Goal: Find specific page/section: Find specific page/section

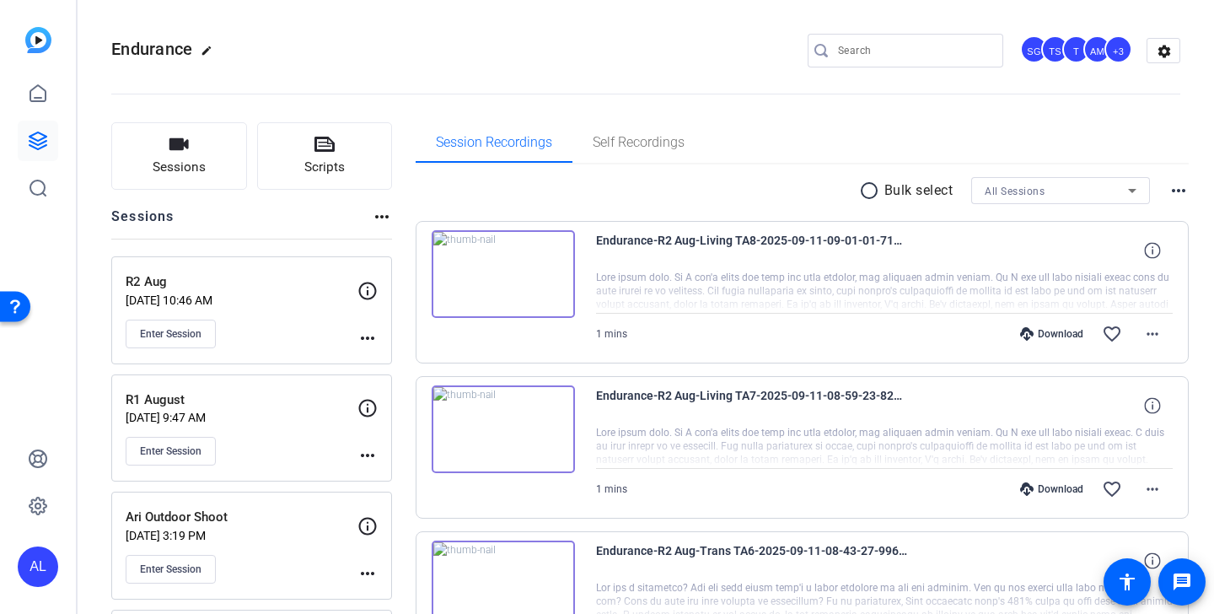
click at [902, 51] on input "Search" at bounding box center [914, 50] width 152 height 20
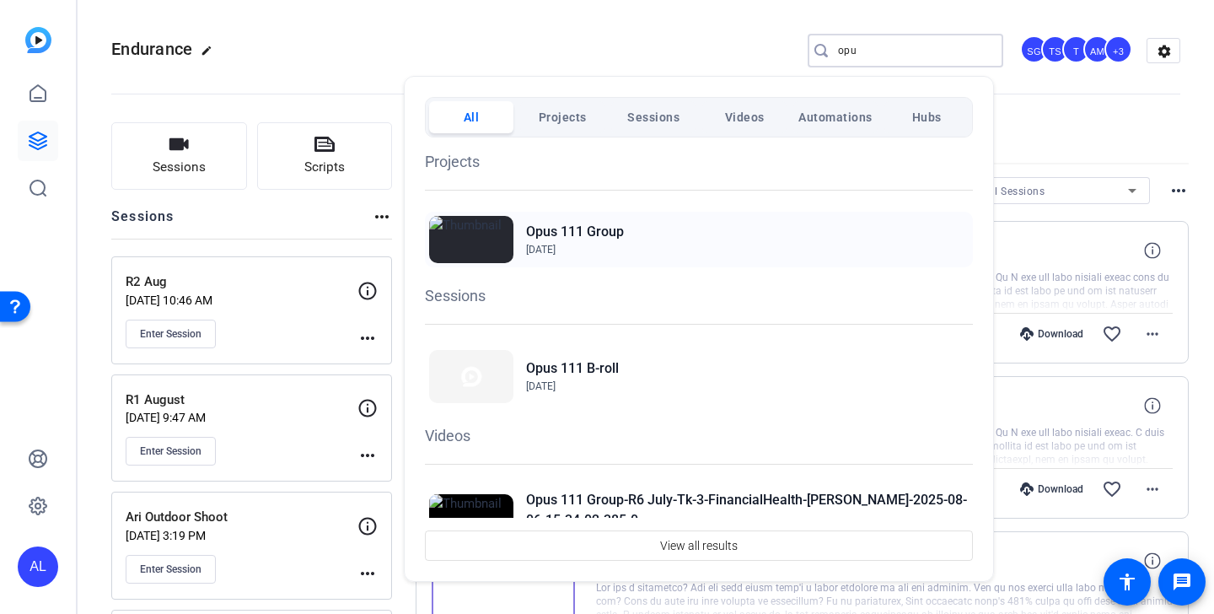
type input "opu"
click at [530, 229] on h2 "Opus 111 Group" at bounding box center [575, 232] width 98 height 20
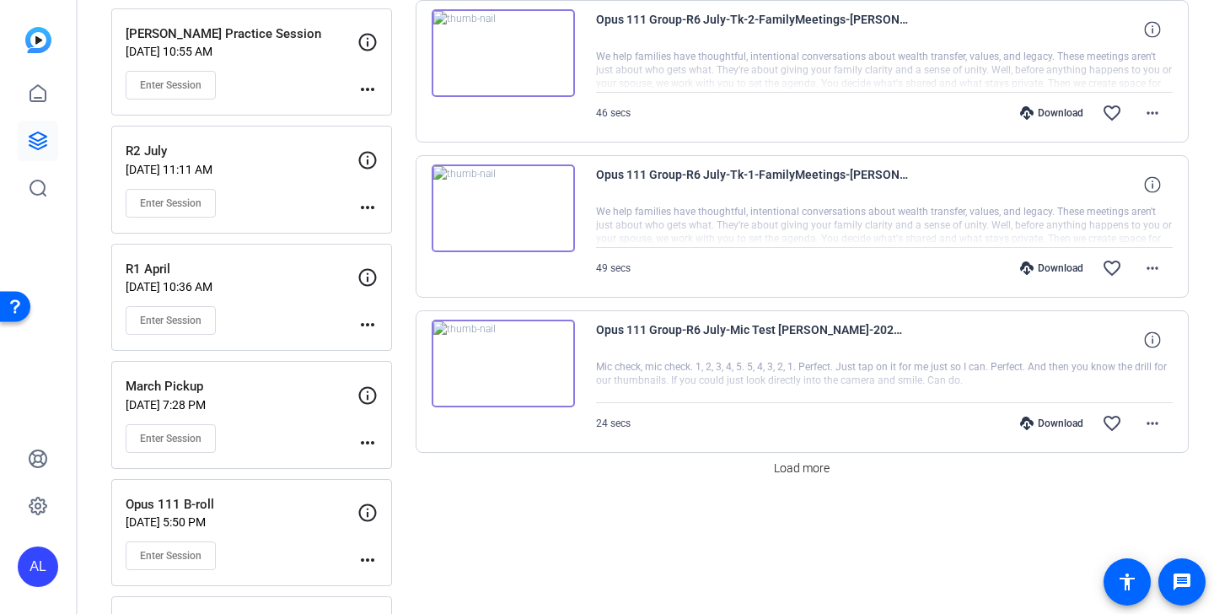
scroll to position [1474, 0]
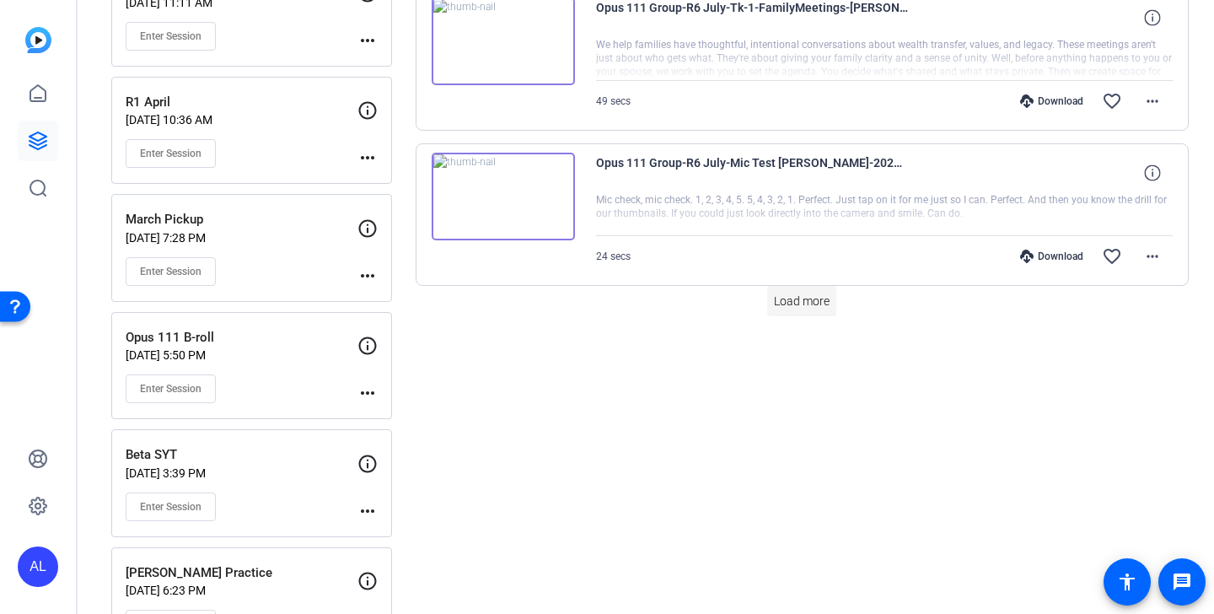
click at [810, 297] on span "Load more" at bounding box center [802, 302] width 56 height 18
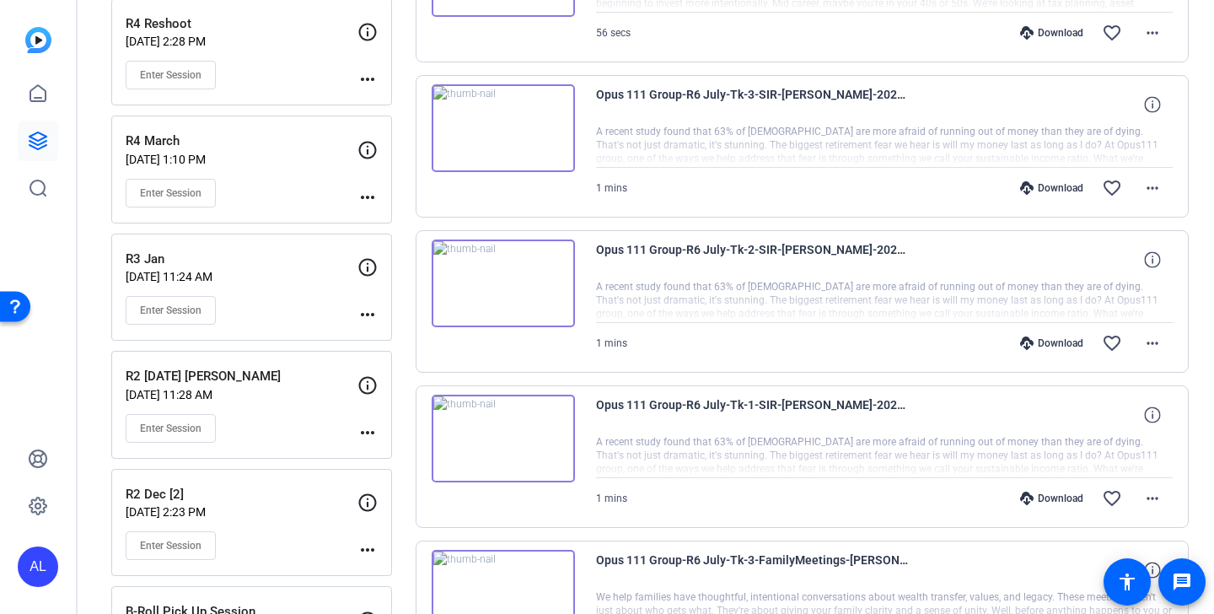
scroll to position [0, 0]
